Goal: Information Seeking & Learning: Find specific fact

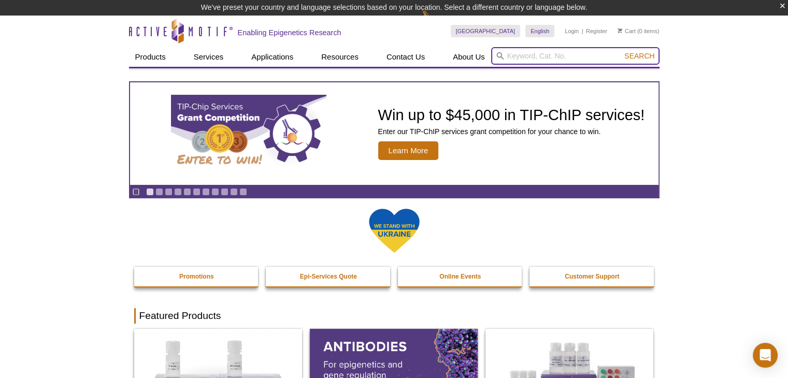
click at [512, 56] on input "search" at bounding box center [575, 56] width 168 height 18
paste input "81199"
type input "81199"
click at [621, 51] on button "Search" at bounding box center [639, 55] width 36 height 9
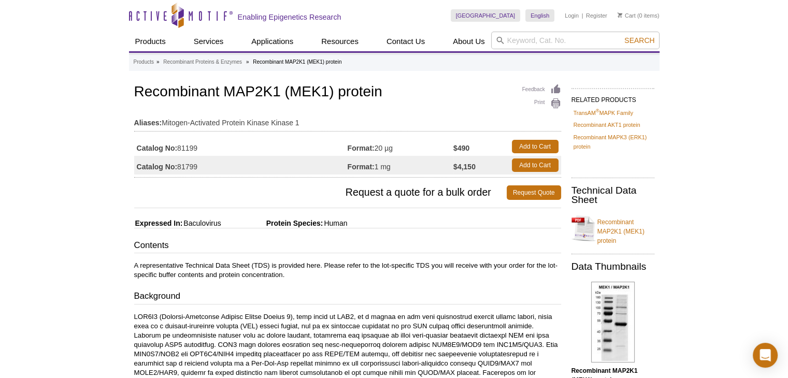
click at [320, 261] on p "A representative Technical Data Sheet (TDS) is provided here. Please refer to t…" at bounding box center [347, 270] width 427 height 19
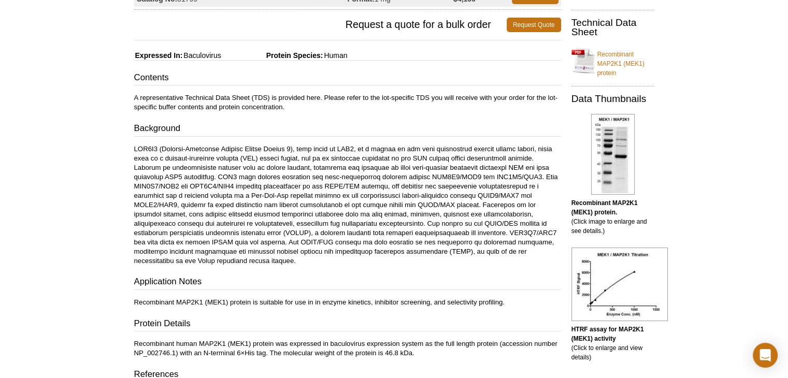
scroll to position [104, 0]
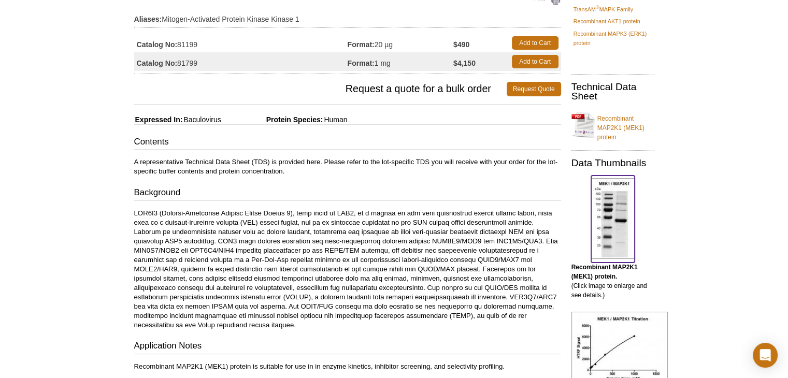
click at [608, 218] on img at bounding box center [613, 218] width 44 height 81
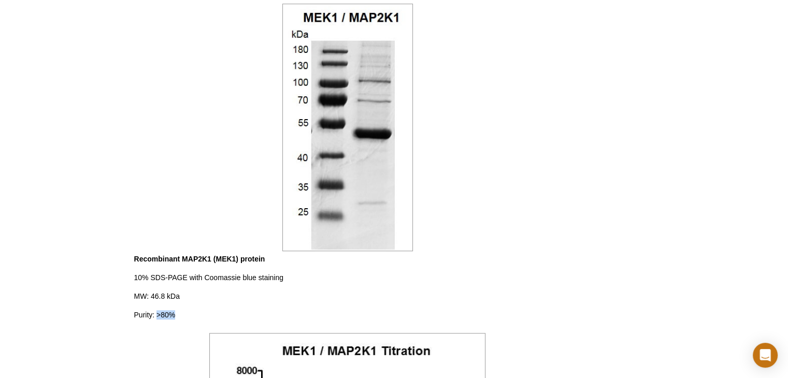
drag, startPoint x: 157, startPoint y: 316, endPoint x: 178, endPoint y: 313, distance: 21.4
click at [178, 313] on p "Recombinant MAP2K1 (MEK1) protein 10% SDS-PAGE with Coomassie blue staining MW:…" at bounding box center [347, 286] width 427 height 65
copy p ">80%"
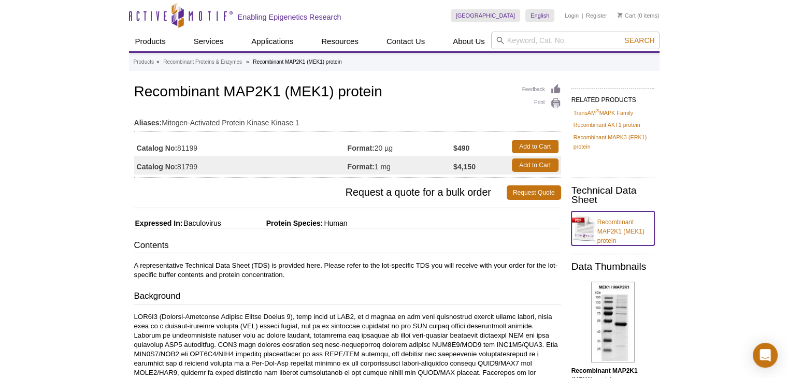
click at [614, 224] on link "Recombinant MAP2K1 (MEK1) protein" at bounding box center [613, 228] width 83 height 34
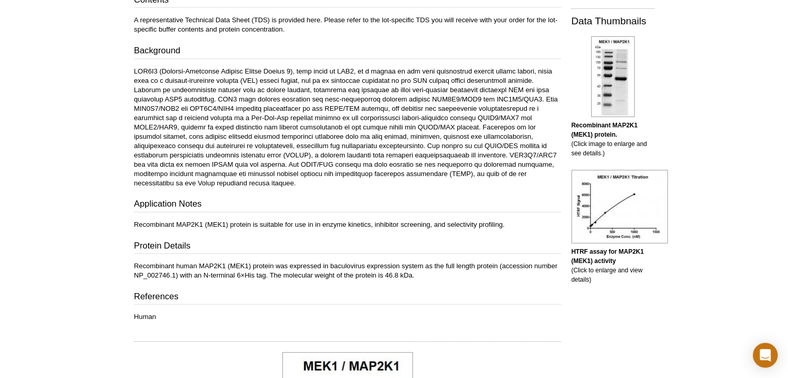
scroll to position [207, 0]
